Goal: Book appointment/travel/reservation

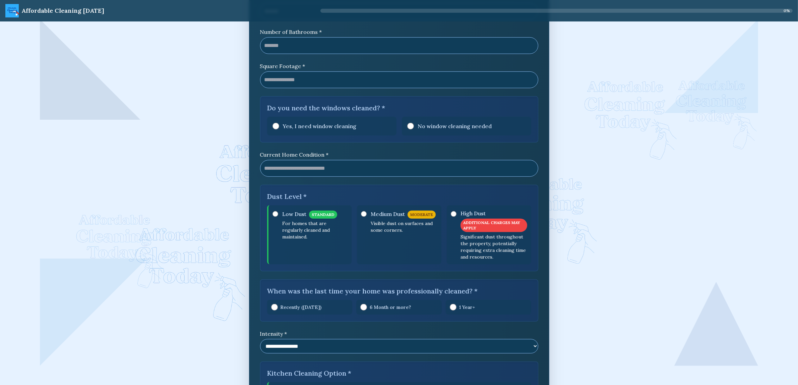
scroll to position [712, 0]
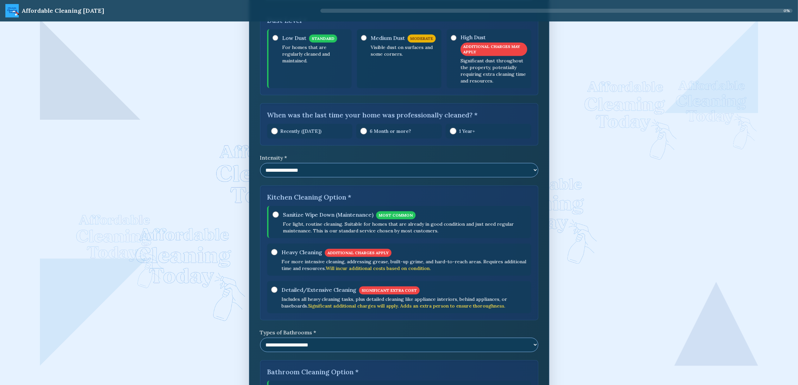
click at [377, 42] on span "Medium Dust" at bounding box center [388, 38] width 34 height 8
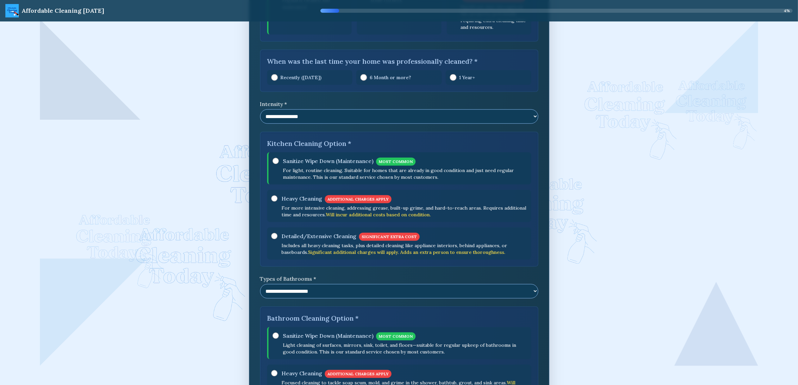
scroll to position [838, 0]
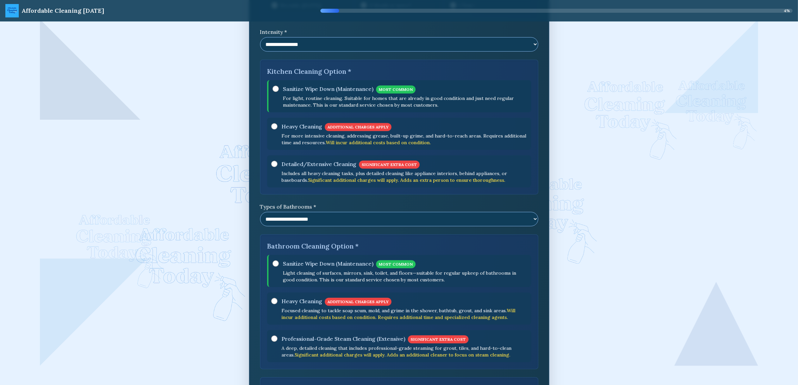
click at [326, 93] on span "Sanitize Wipe Down (Maintenance)" at bounding box center [328, 89] width 90 height 8
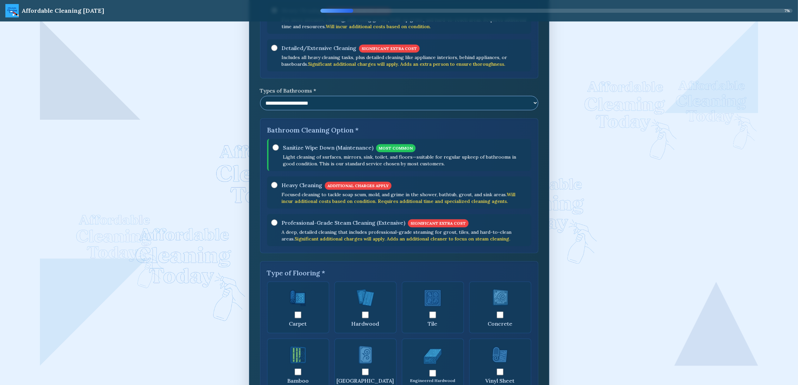
scroll to position [963, 0]
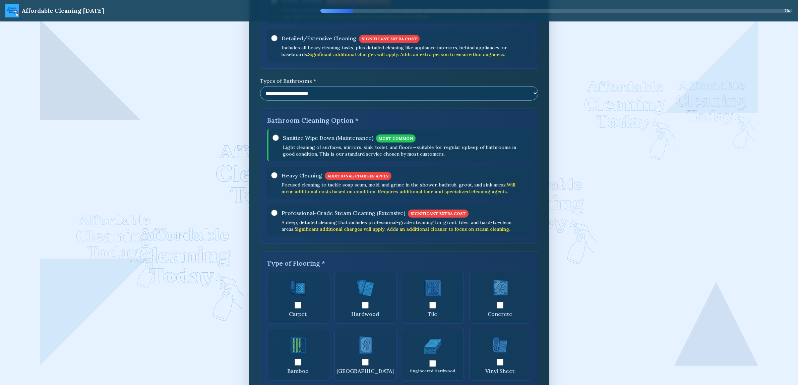
click at [289, 157] on p "Light cleaning of surfaces, mirrors, sink, toilet, and floors—suitable for regu…" at bounding box center [405, 150] width 244 height 13
click at [288, 186] on div "Heavy Cleaning ADDITIONAL CHARGES APPLY Focused cleaning to tackle soap scum, m…" at bounding box center [404, 183] width 246 height 24
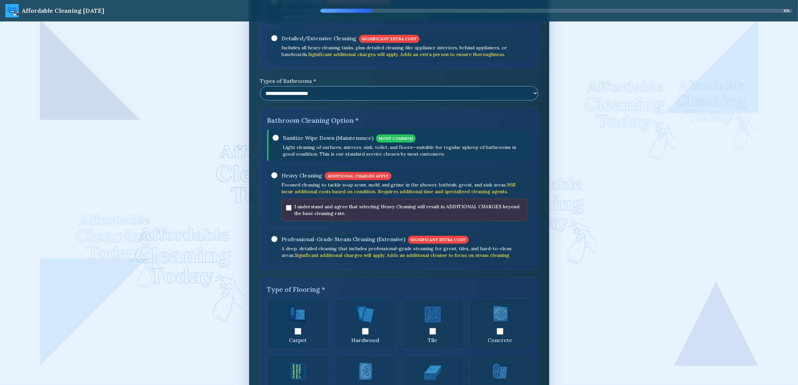
click at [299, 157] on p "Light cleaning of surfaces, mirrors, sink, toilet, and floors—suitable for regu…" at bounding box center [405, 150] width 244 height 13
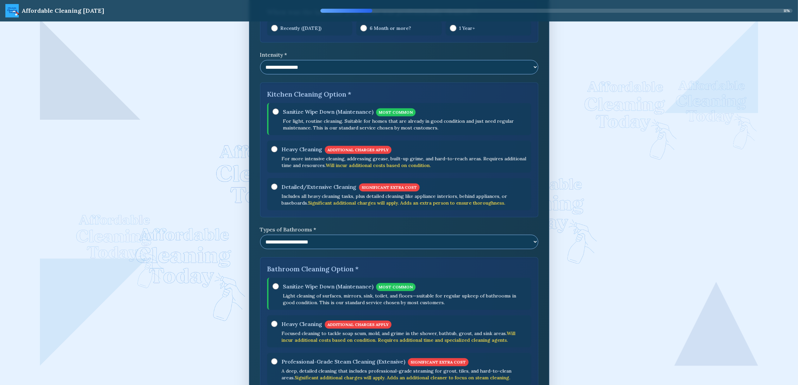
scroll to position [773, 0]
